Goal: Task Accomplishment & Management: Manage account settings

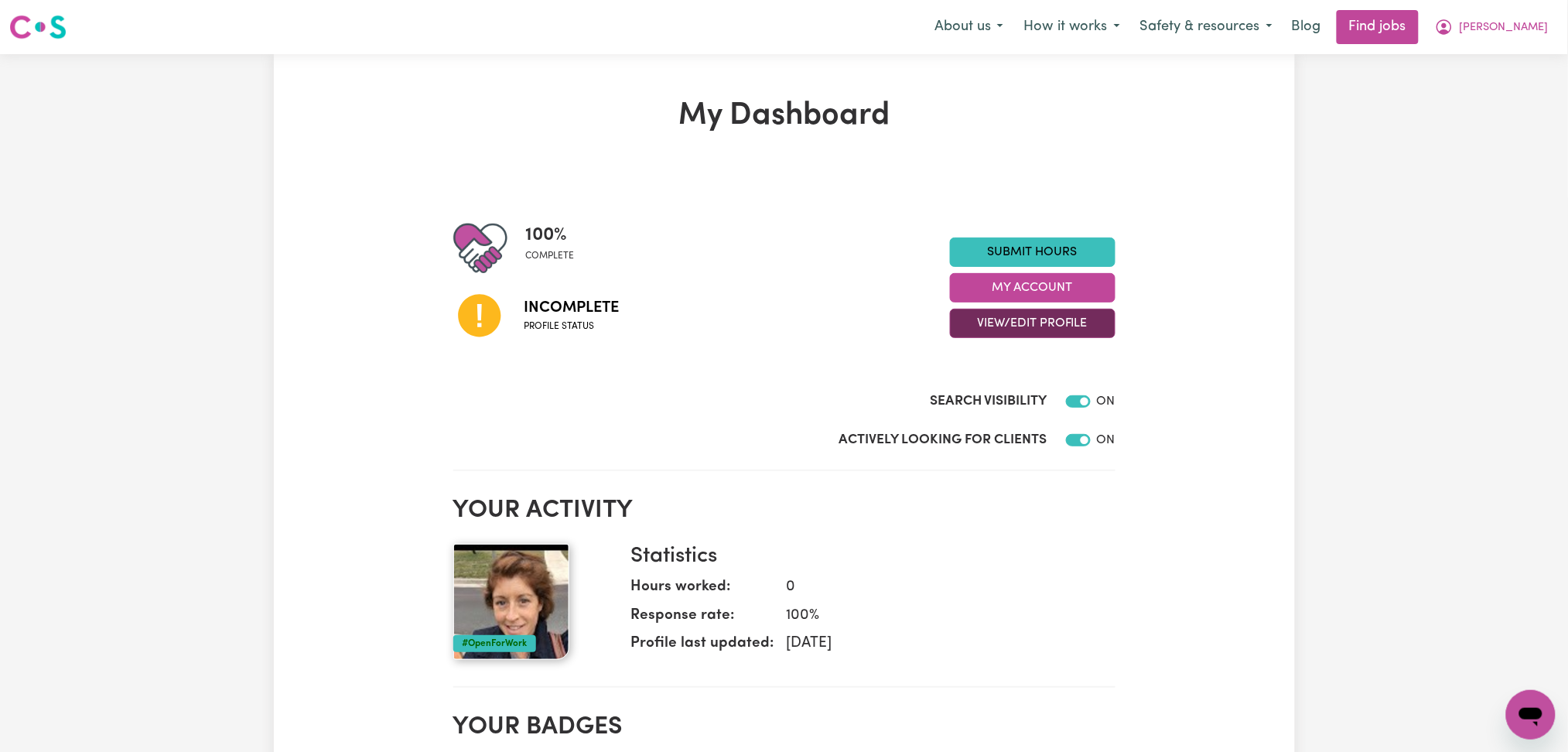
click at [983, 325] on button "View/Edit Profile" at bounding box center [1032, 324] width 166 height 29
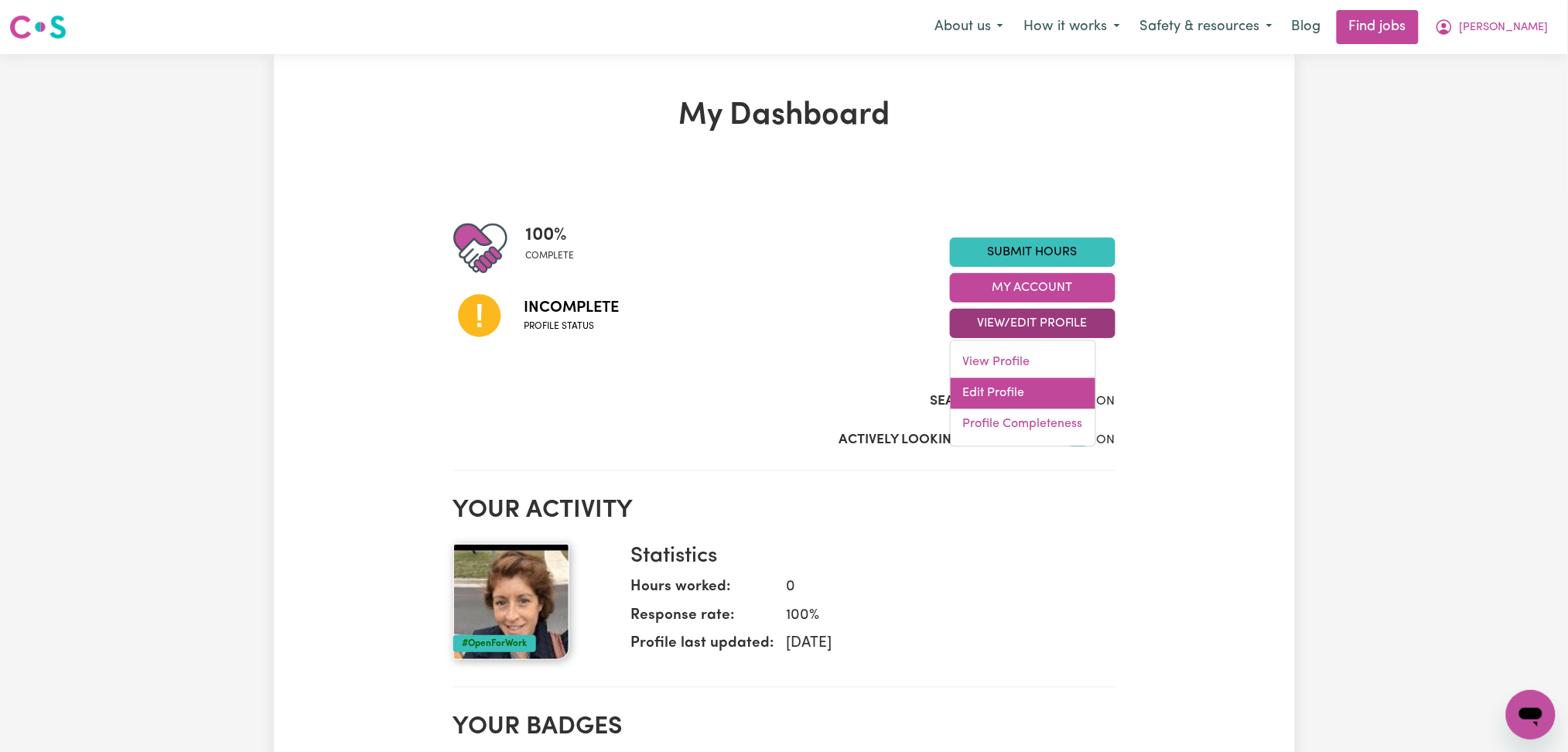
click at [981, 387] on link "Edit Profile" at bounding box center [1022, 394] width 145 height 31
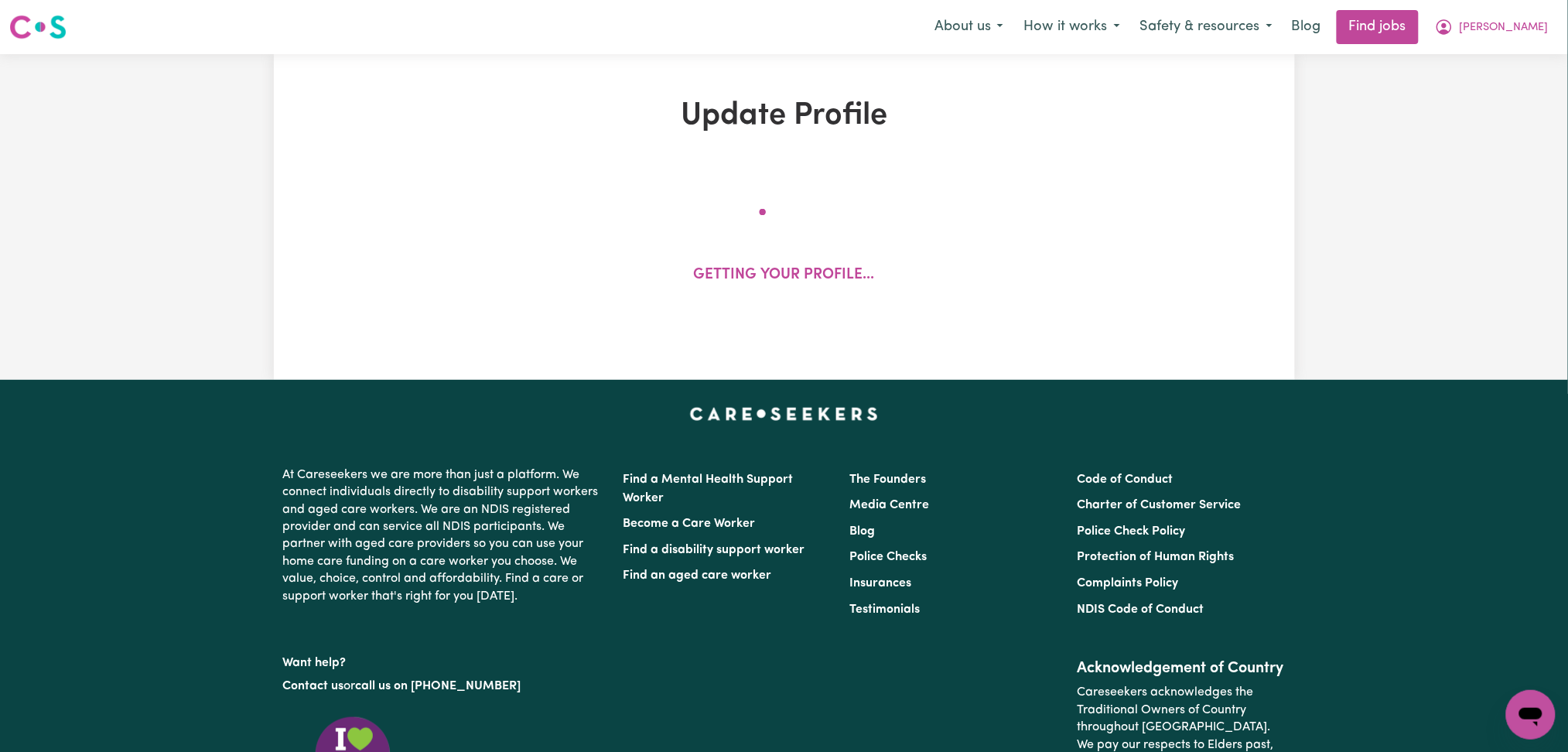
select select "[DEMOGRAPHIC_DATA]"
select select "[DEMOGRAPHIC_DATA] Citizen"
select select "Studying a healthcare related degree or qualification"
select select "68"
select select "95"
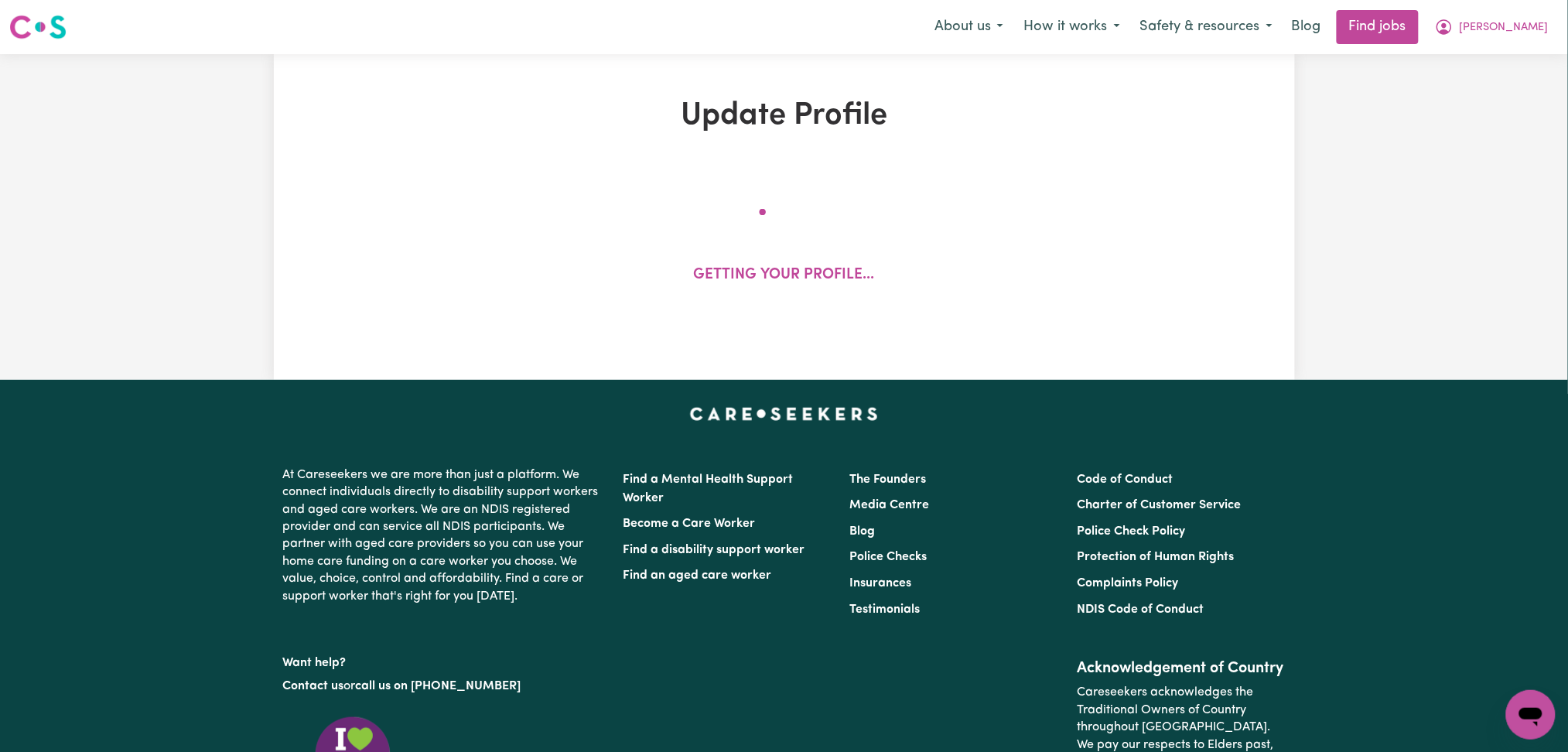
select select "122"
select select "150"
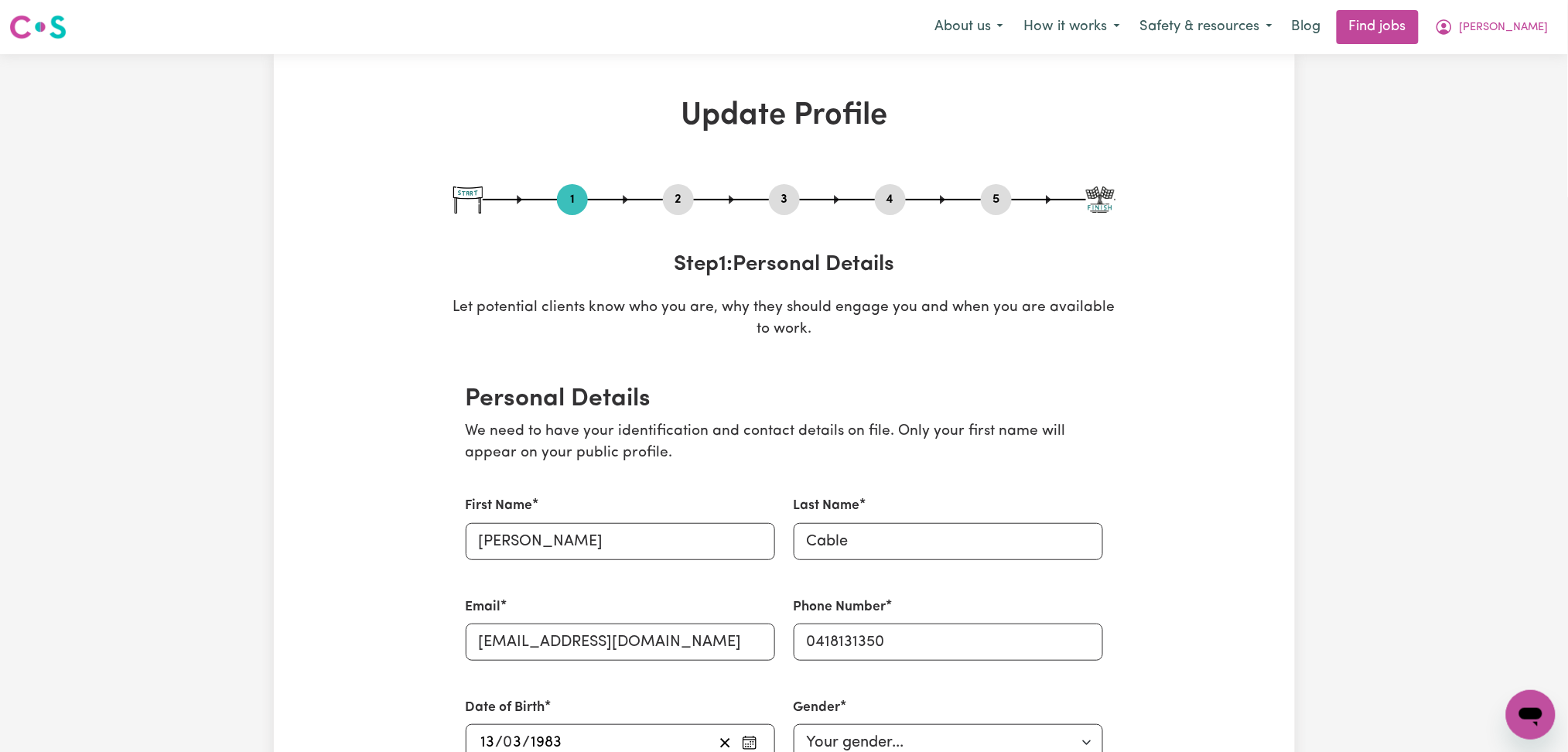
click at [891, 197] on button "4" at bounding box center [891, 199] width 31 height 20
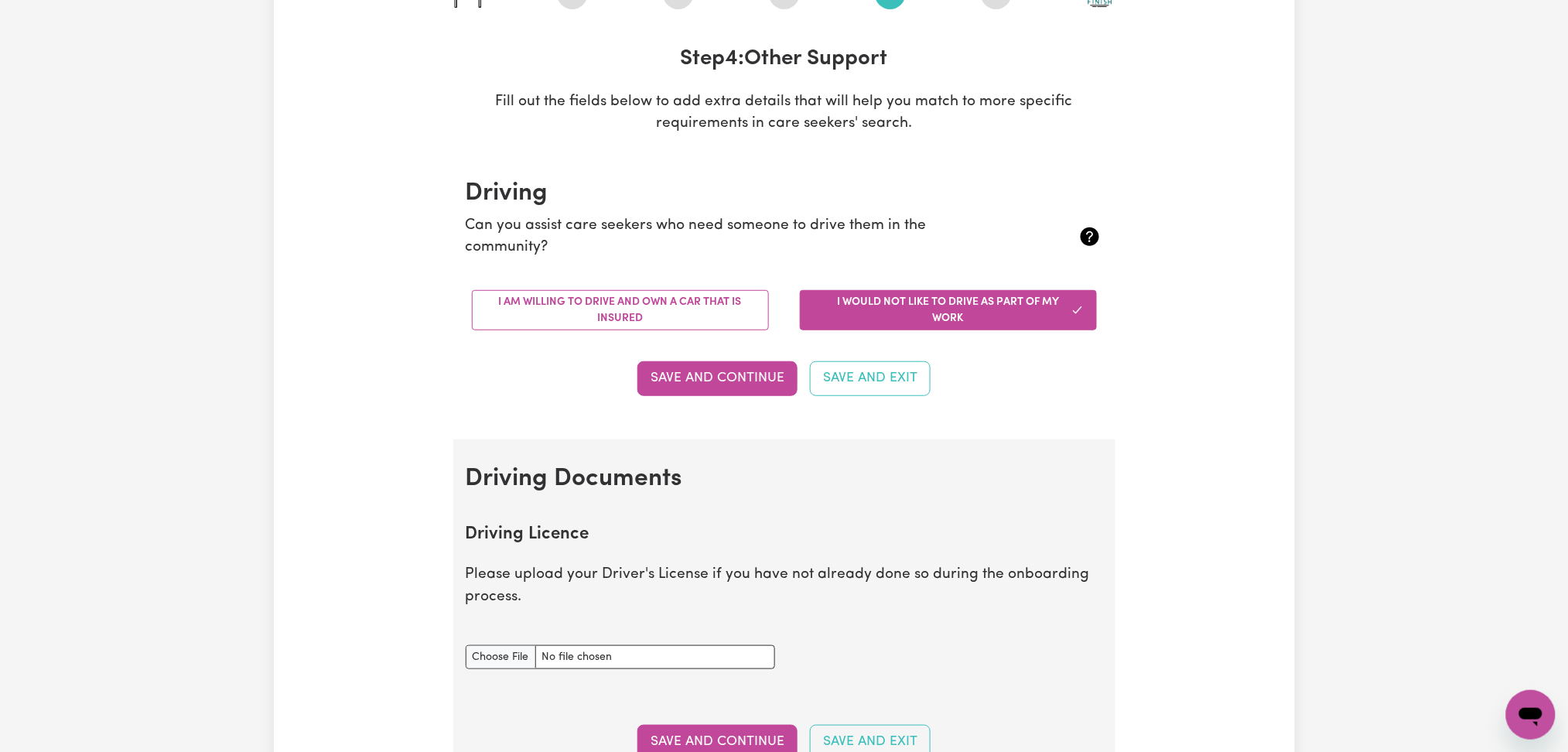
scroll to position [103, 0]
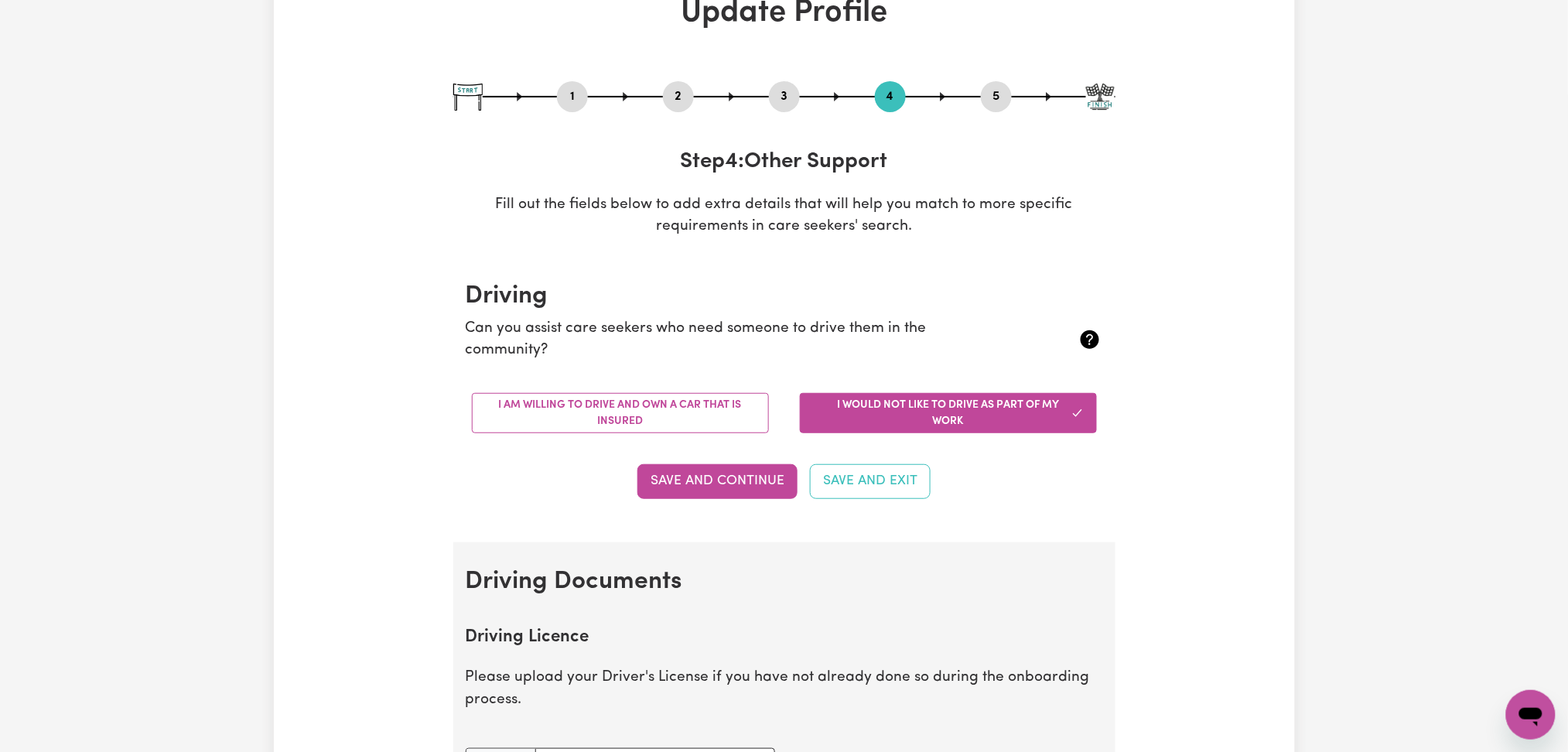
click at [776, 90] on button "3" at bounding box center [784, 96] width 31 height 20
select select "2020"
select select "2024"
select select "2012"
select select "2020"
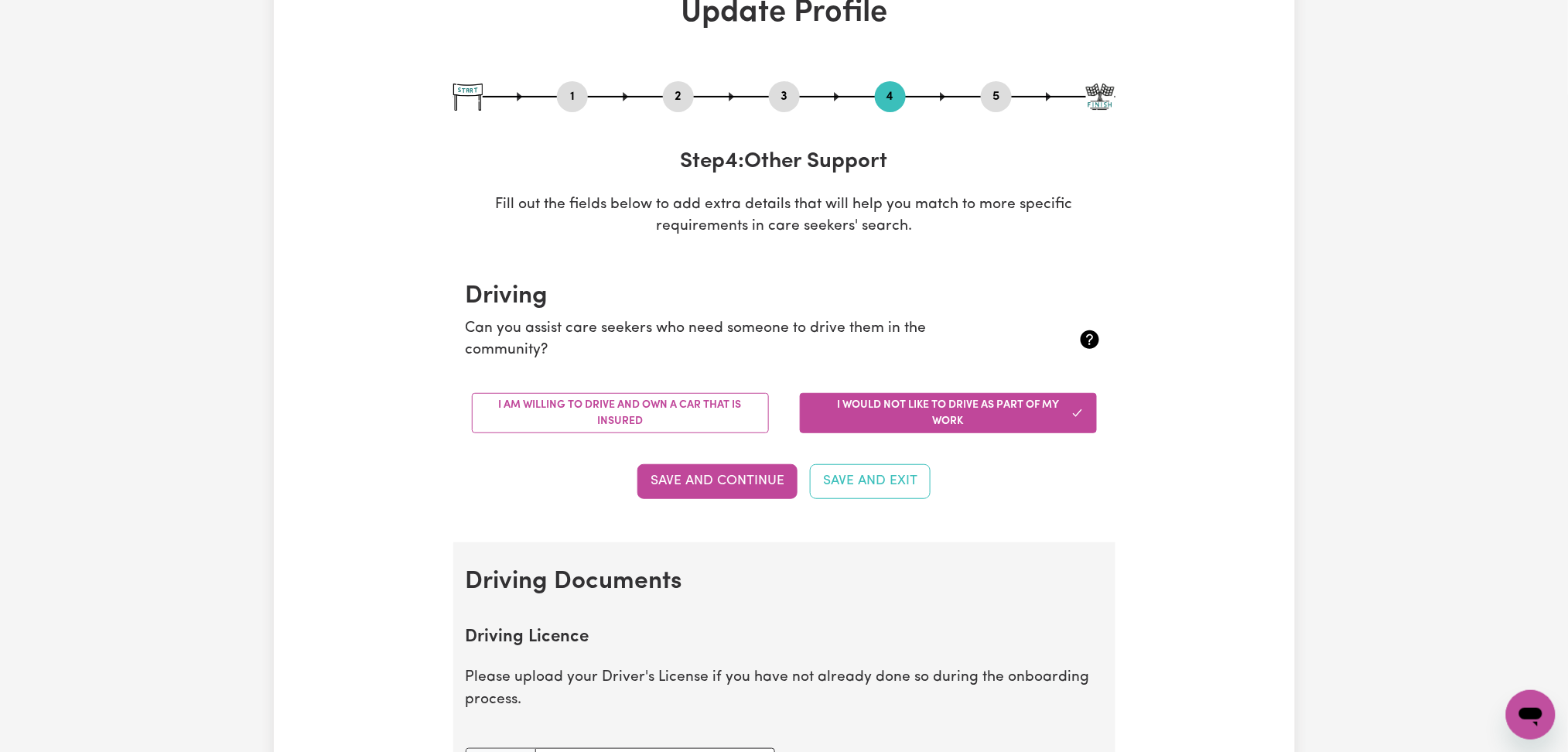
select select "2022"
select select "Certificate III (Individual Support)"
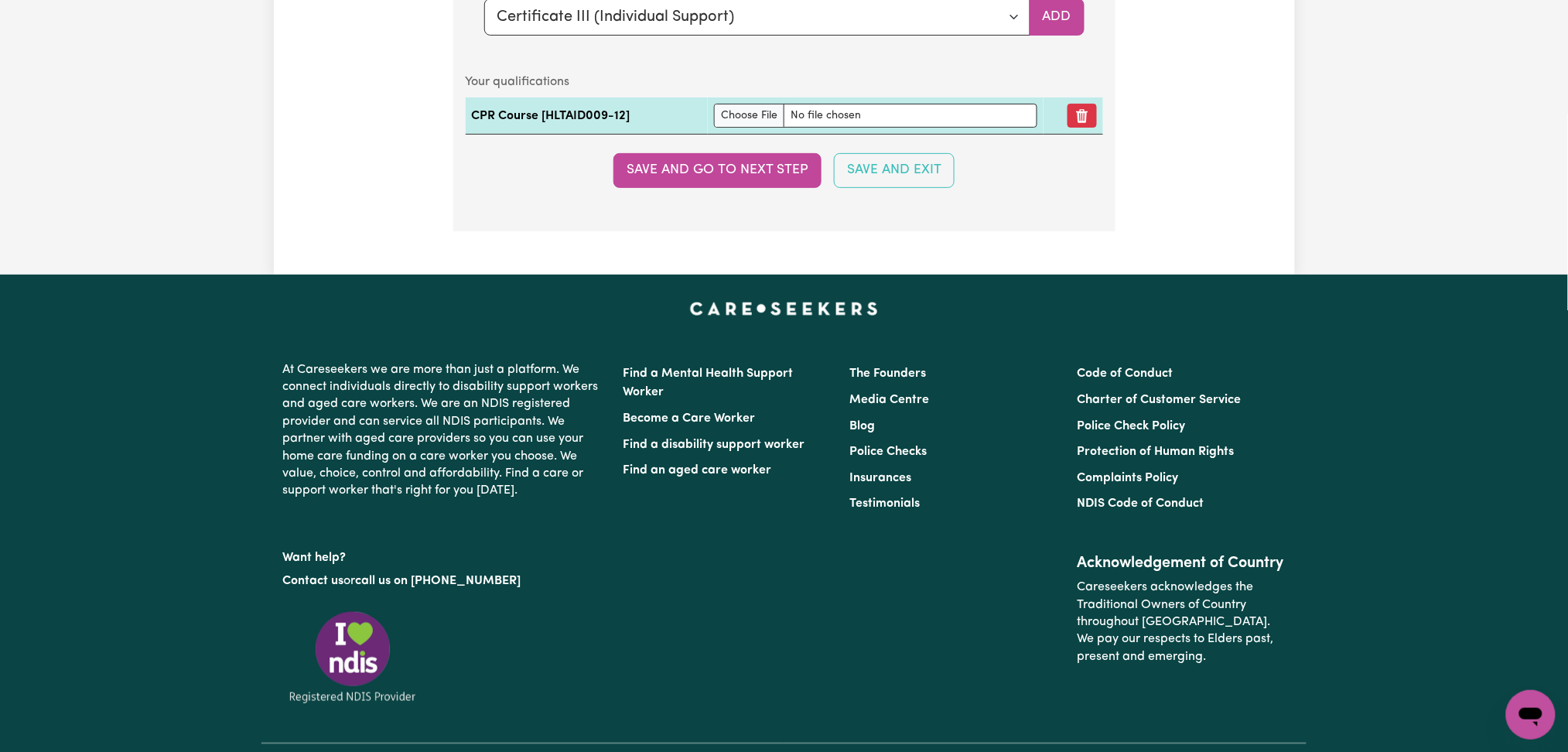
scroll to position [4305, 0]
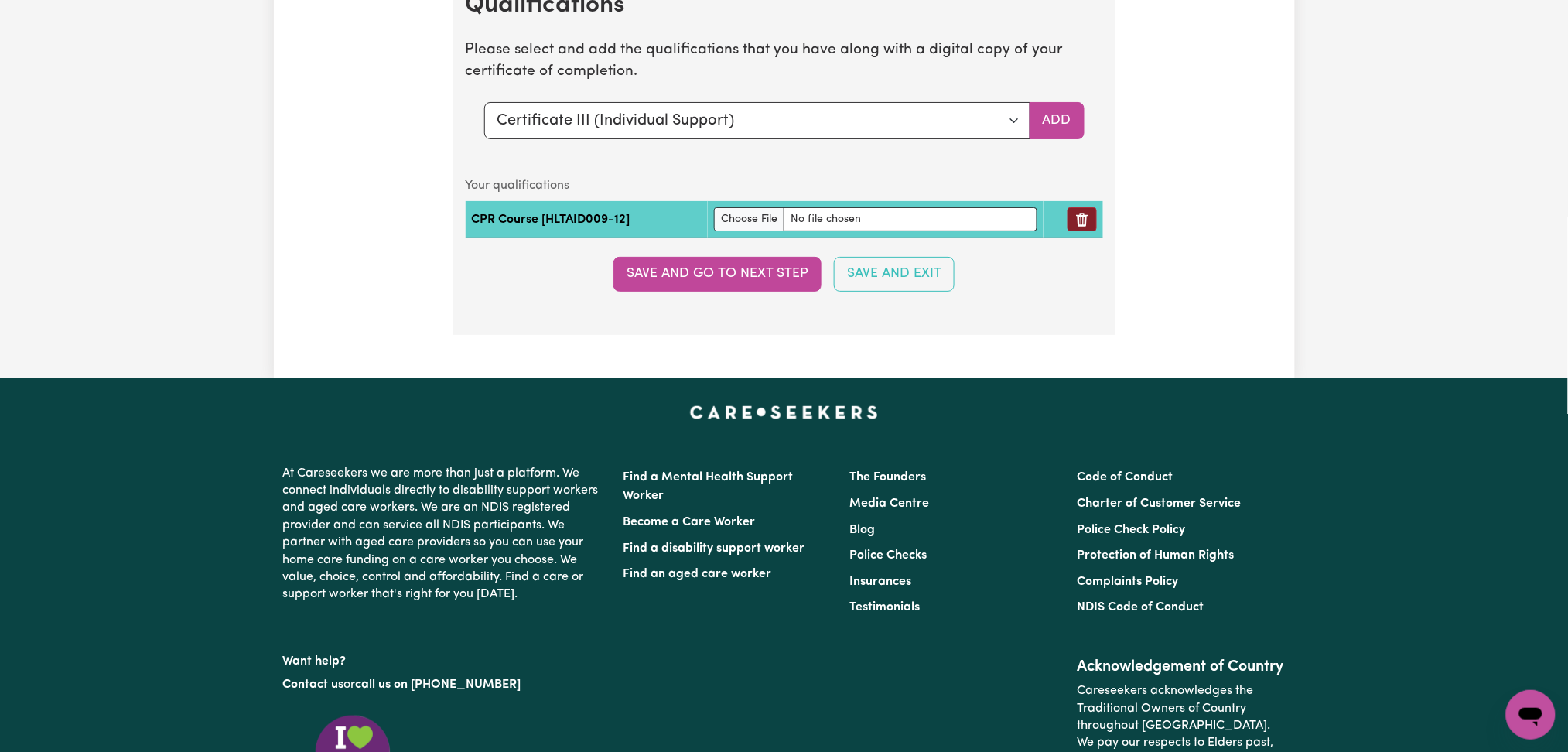
click at [1087, 224] on button "Remove qualification" at bounding box center [1082, 219] width 29 height 24
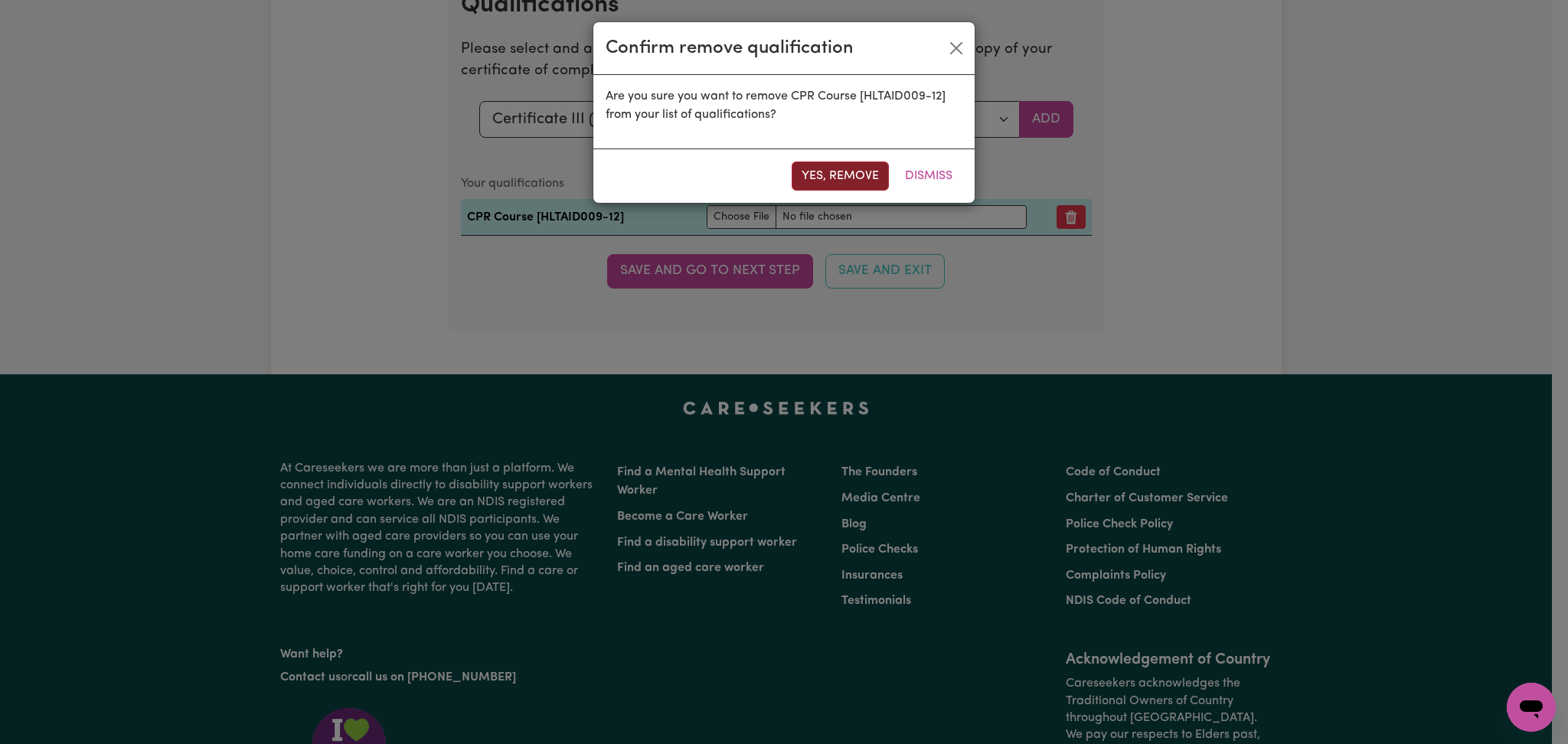
drag, startPoint x: 836, startPoint y: 183, endPoint x: 814, endPoint y: 204, distance: 30.4
click at [835, 182] on button "Yes, remove" at bounding box center [840, 176] width 97 height 29
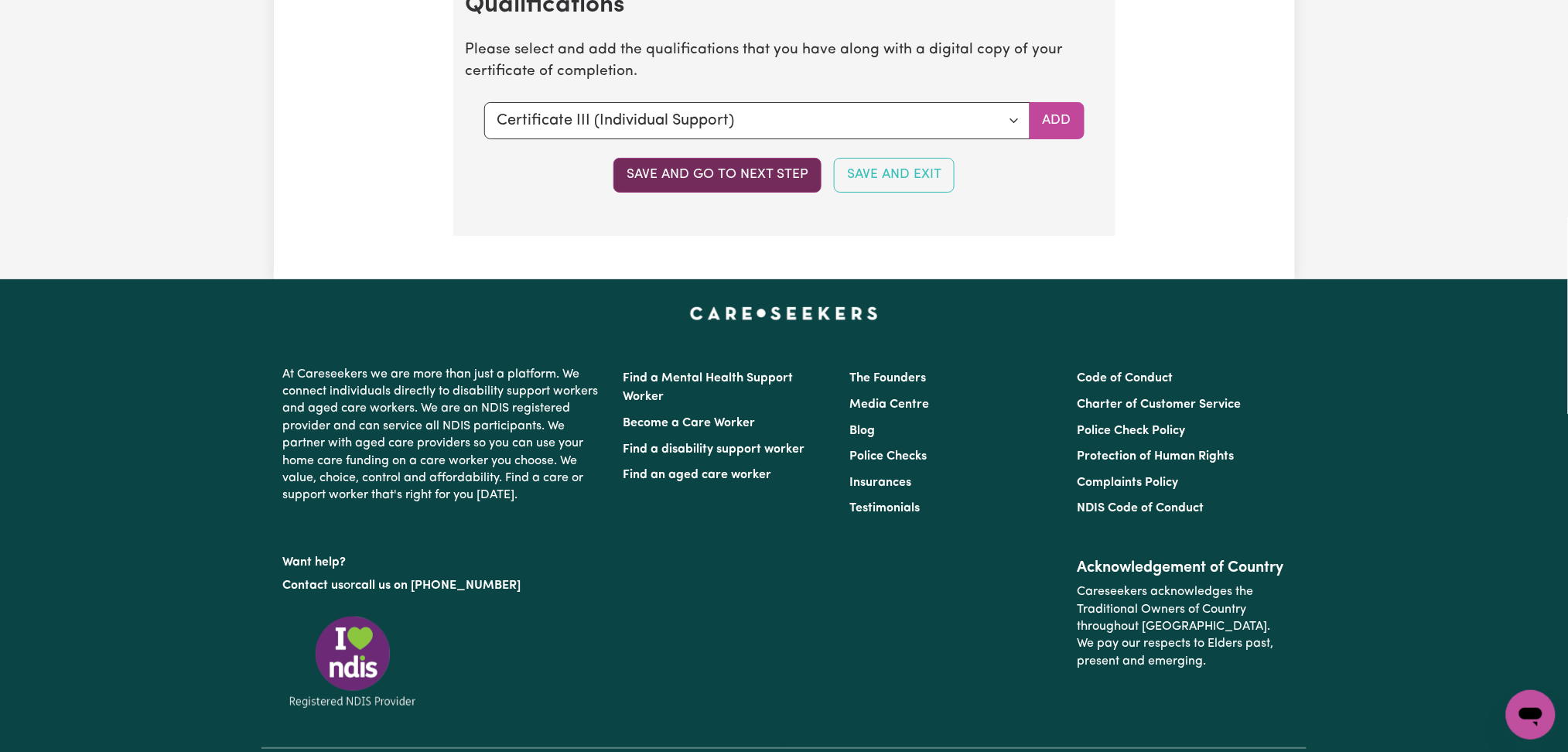
click at [762, 178] on button "Save and go to next step" at bounding box center [717, 175] width 208 height 34
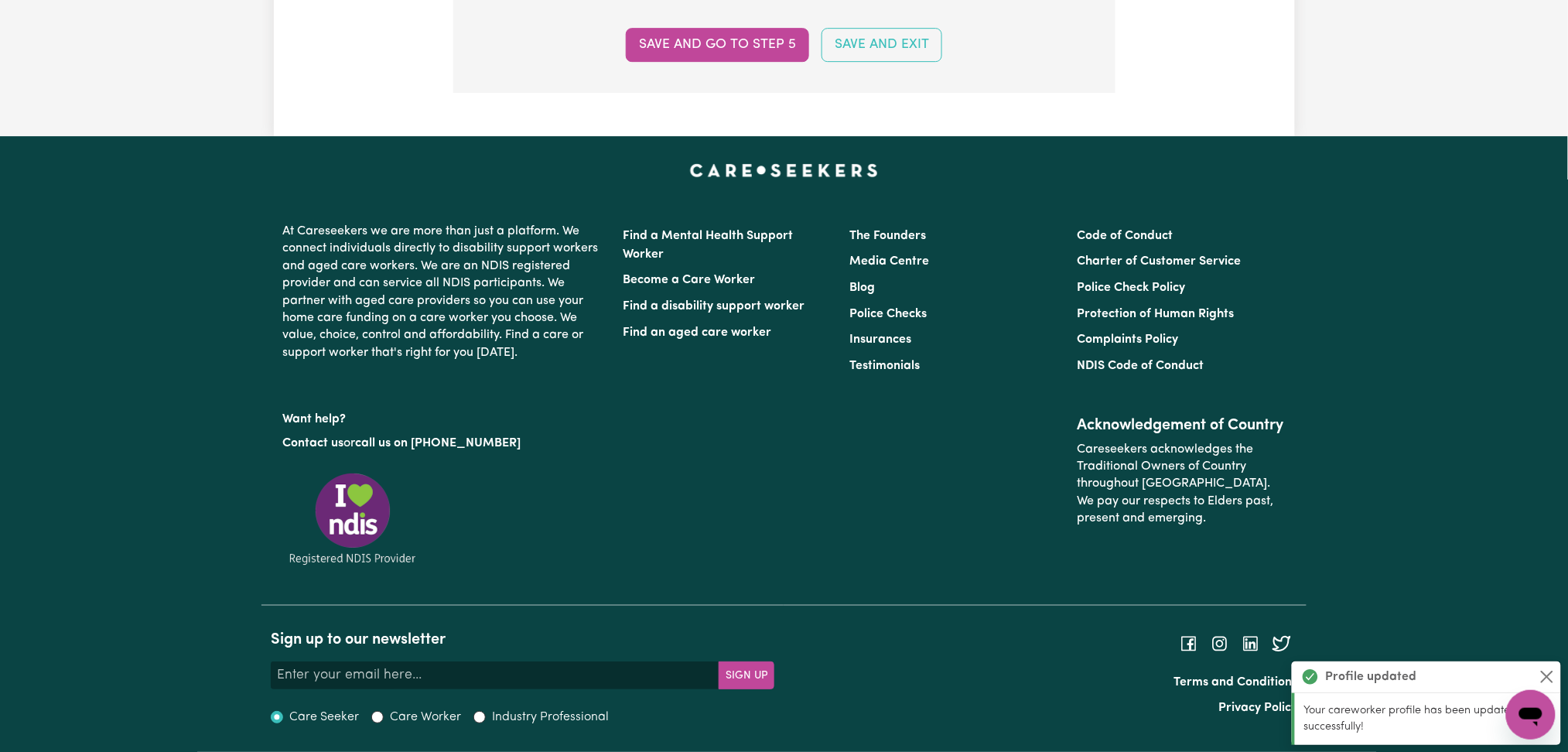
scroll to position [0, 0]
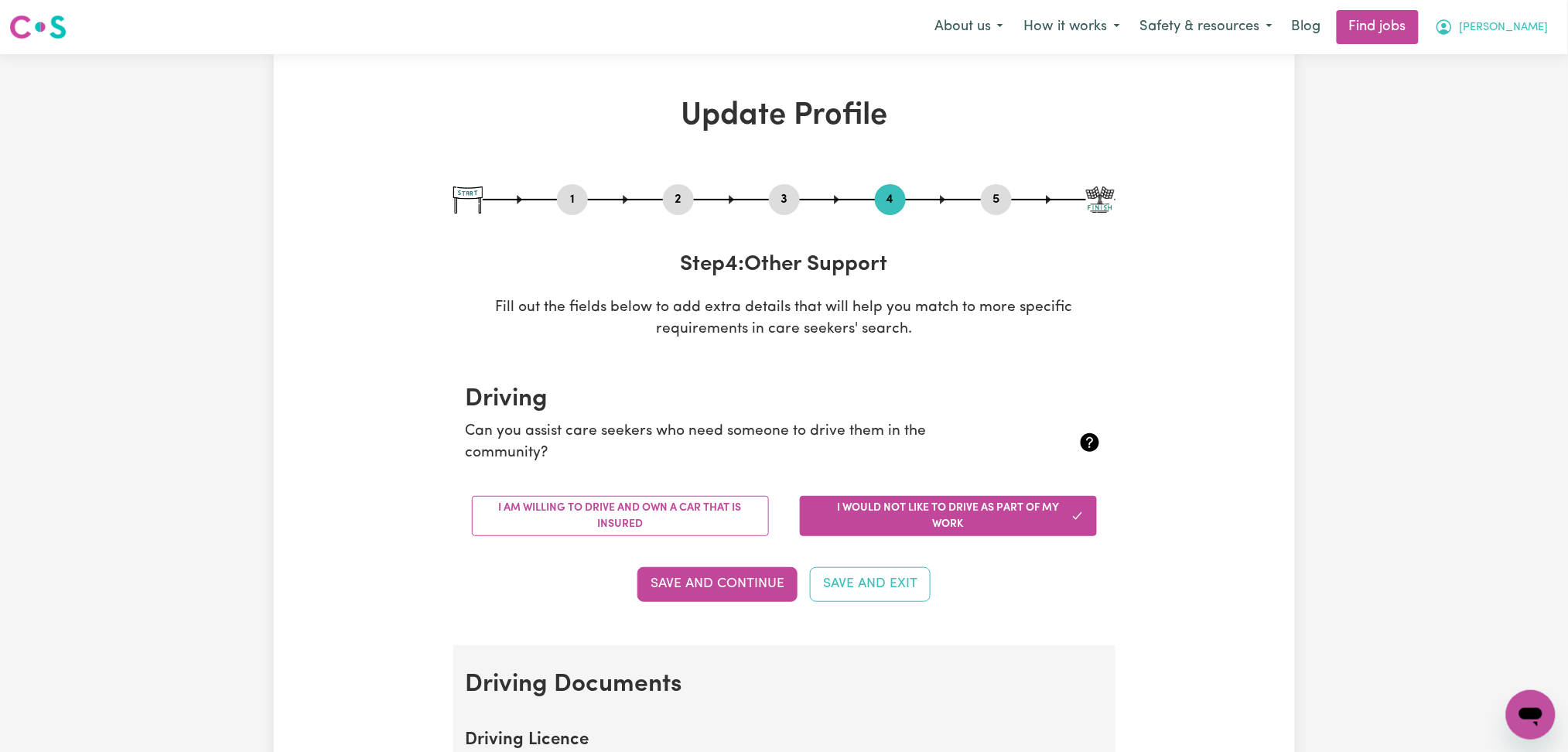
click at [1539, 29] on span "[PERSON_NAME]" at bounding box center [1503, 28] width 89 height 17
click at [1503, 110] on link "Logout" at bounding box center [1497, 119] width 123 height 29
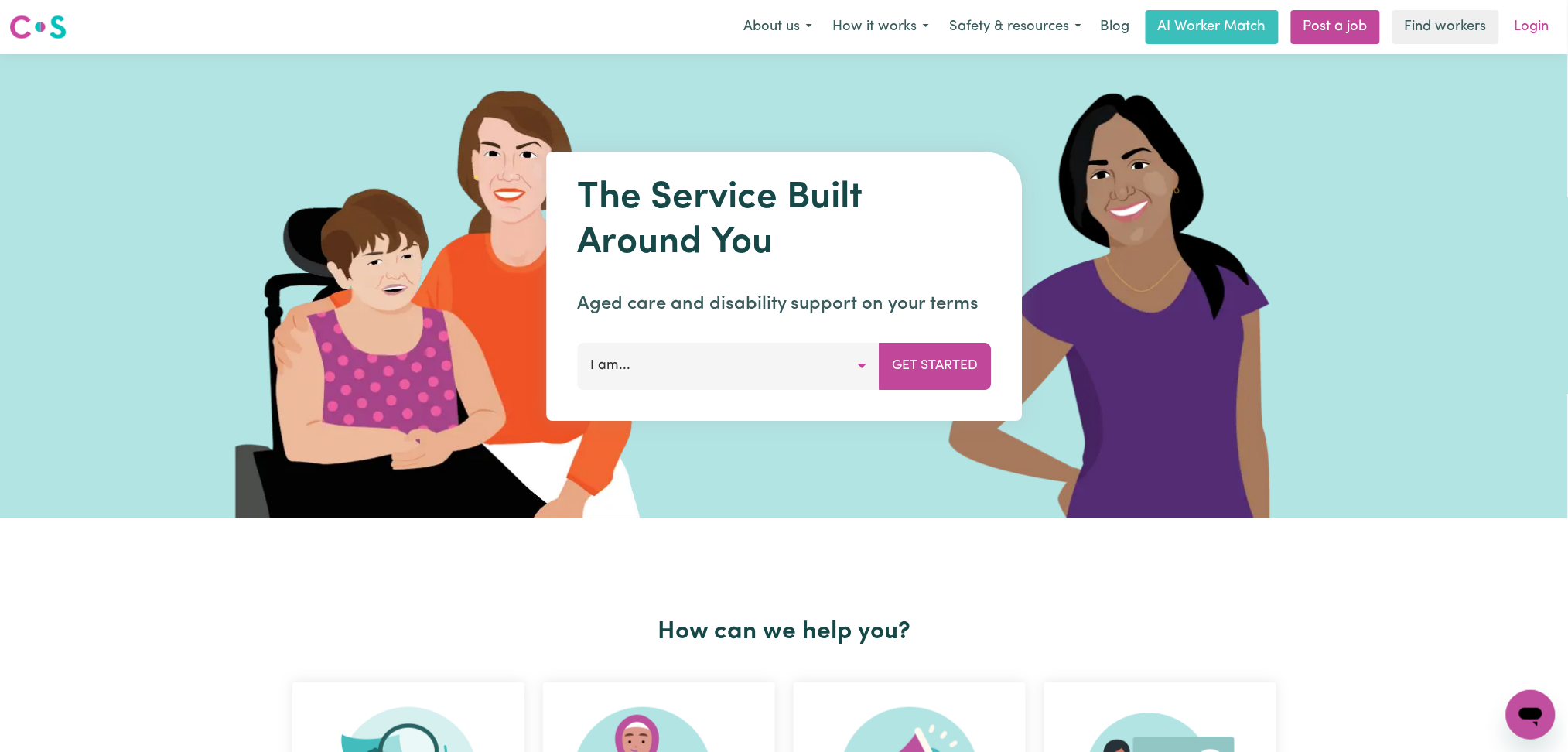
click at [1527, 23] on link "Login" at bounding box center [1531, 27] width 53 height 34
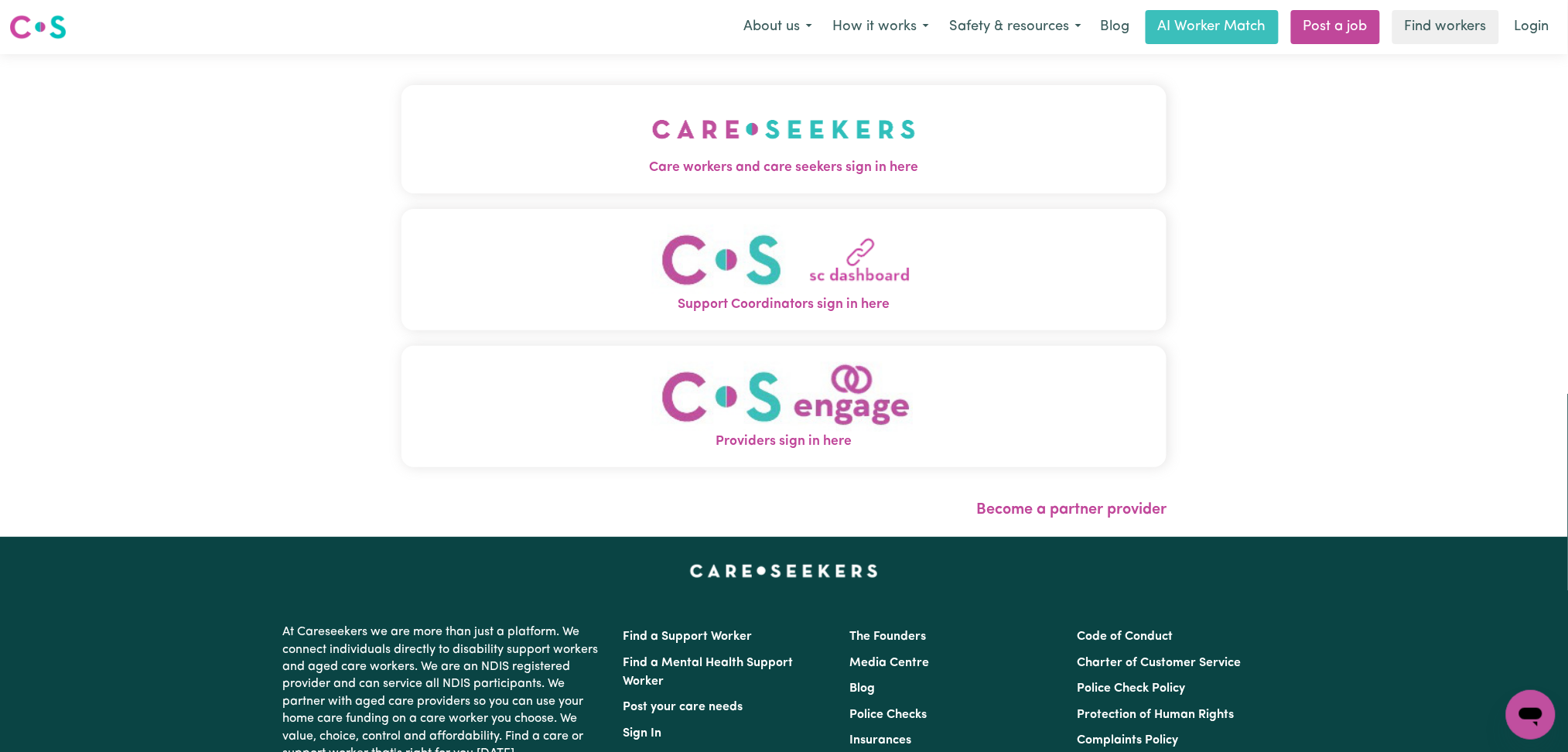
click at [882, 164] on span "Care workers and care seekers sign in here" at bounding box center [784, 168] width 766 height 20
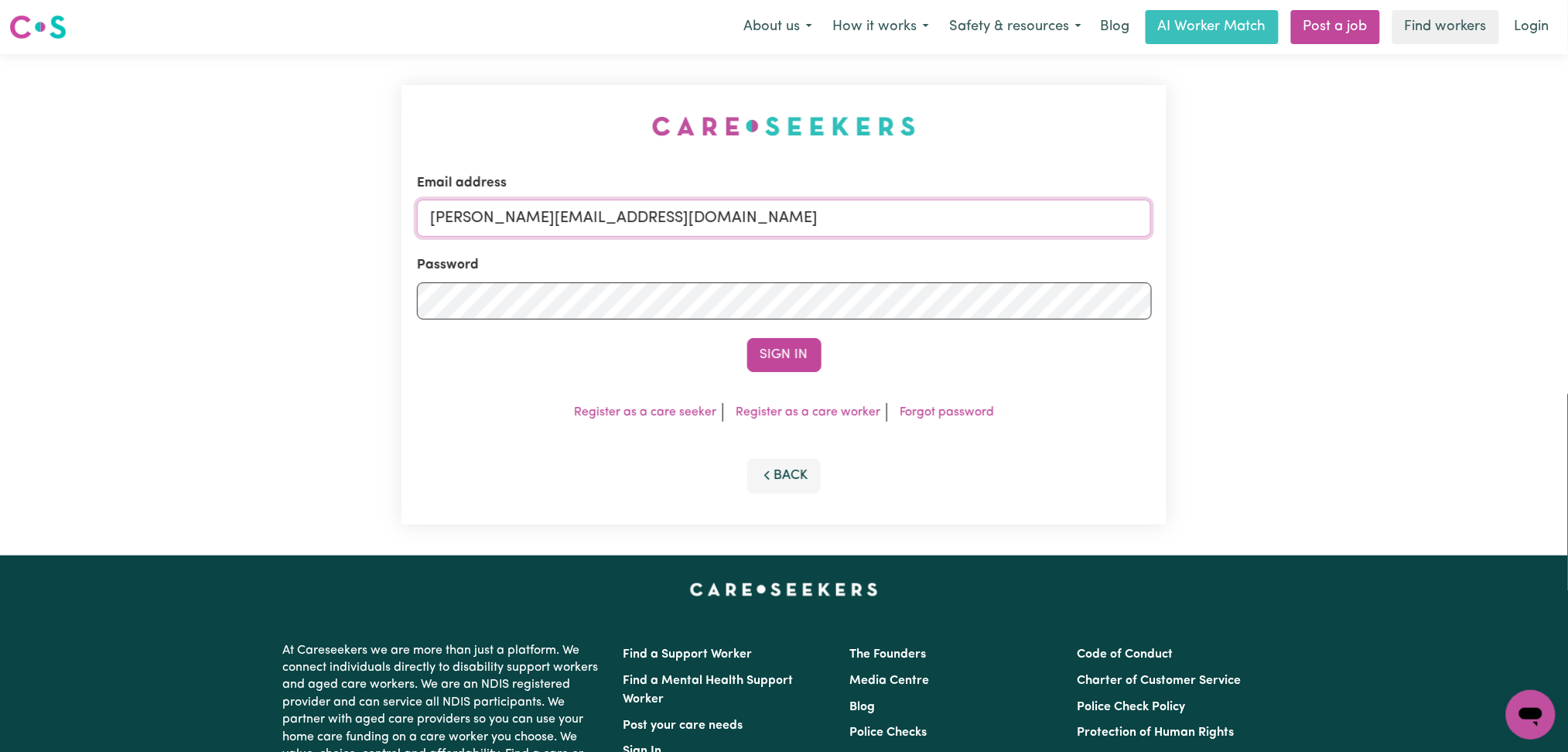
drag, startPoint x: 769, startPoint y: 211, endPoint x: 740, endPoint y: 225, distance: 32.2
click at [769, 211] on input "[PERSON_NAME][EMAIL_ADDRESS][DOMAIN_NAME]" at bounding box center [784, 217] width 735 height 37
drag, startPoint x: 507, startPoint y: 216, endPoint x: 976, endPoint y: 216, distance: 469.0
click at [976, 216] on input "Superuser~[EMAIL_ADDRESS][DOMAIN_NAME]" at bounding box center [784, 217] width 735 height 37
type input "Superuser~[EMAIL_ADDRESS][DOMAIN_NAME]"
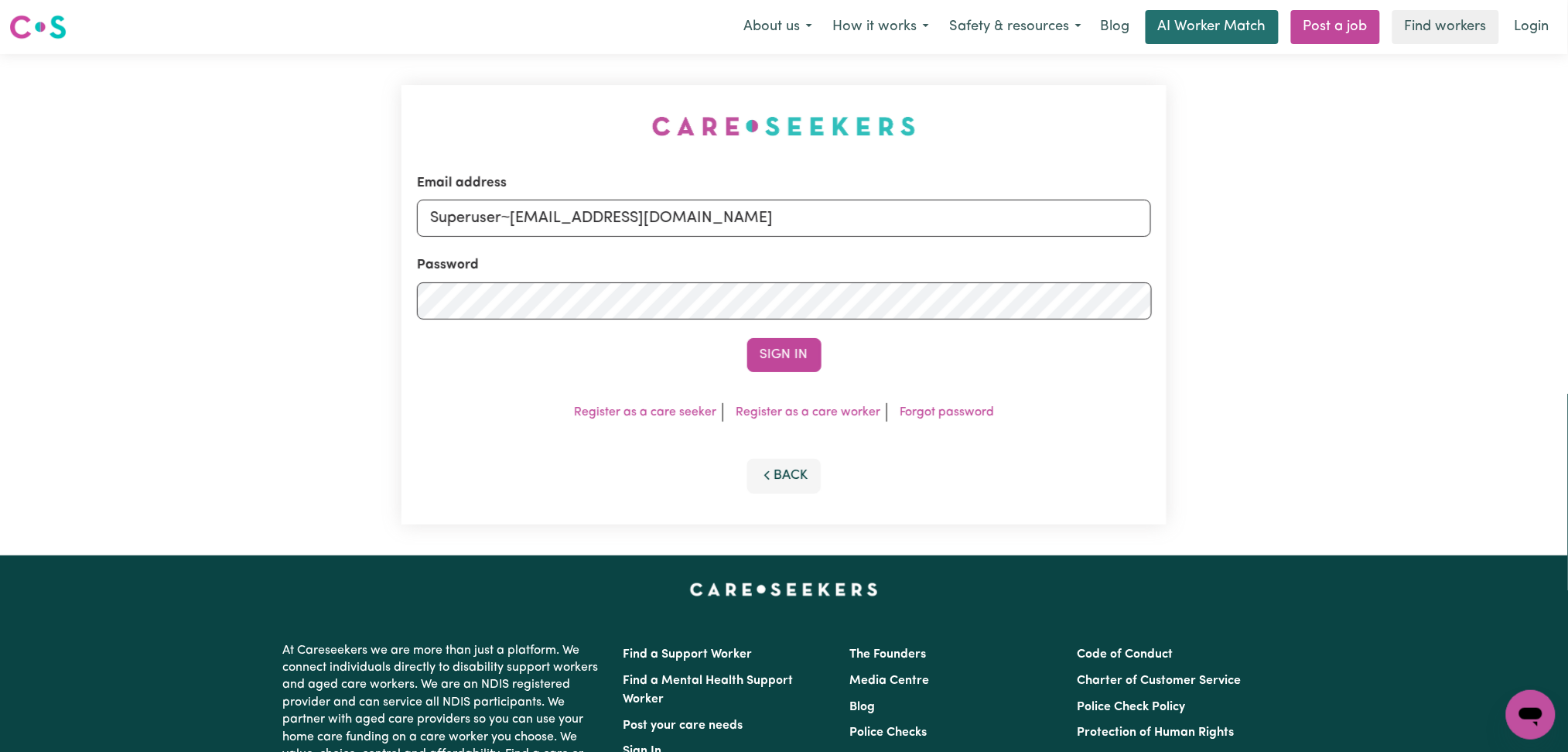
drag, startPoint x: 798, startPoint y: 349, endPoint x: 1204, endPoint y: 25, distance: 519.4
click at [805, 349] on button "Sign In" at bounding box center [784, 356] width 74 height 34
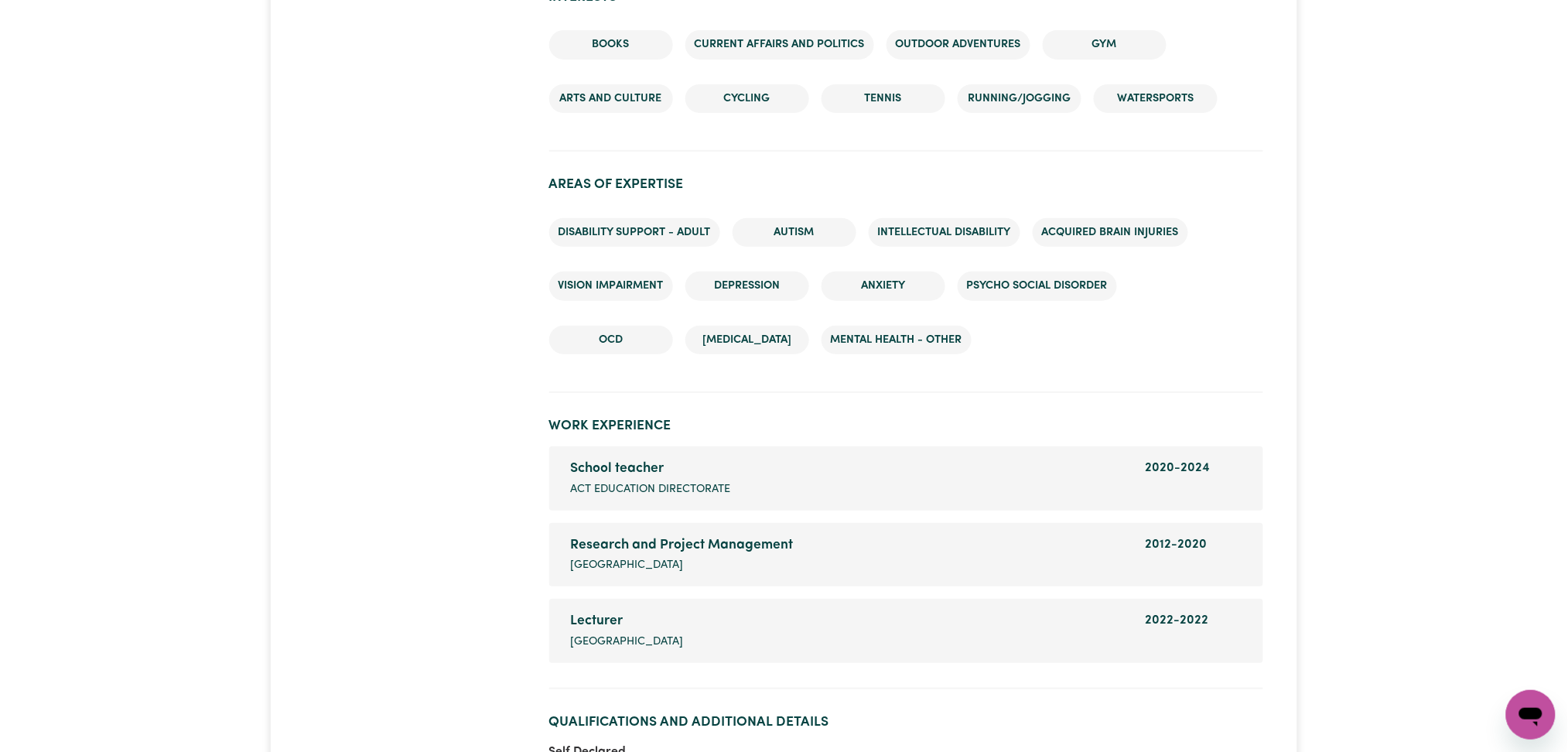
scroll to position [2682, 0]
